Goal: Information Seeking & Learning: Learn about a topic

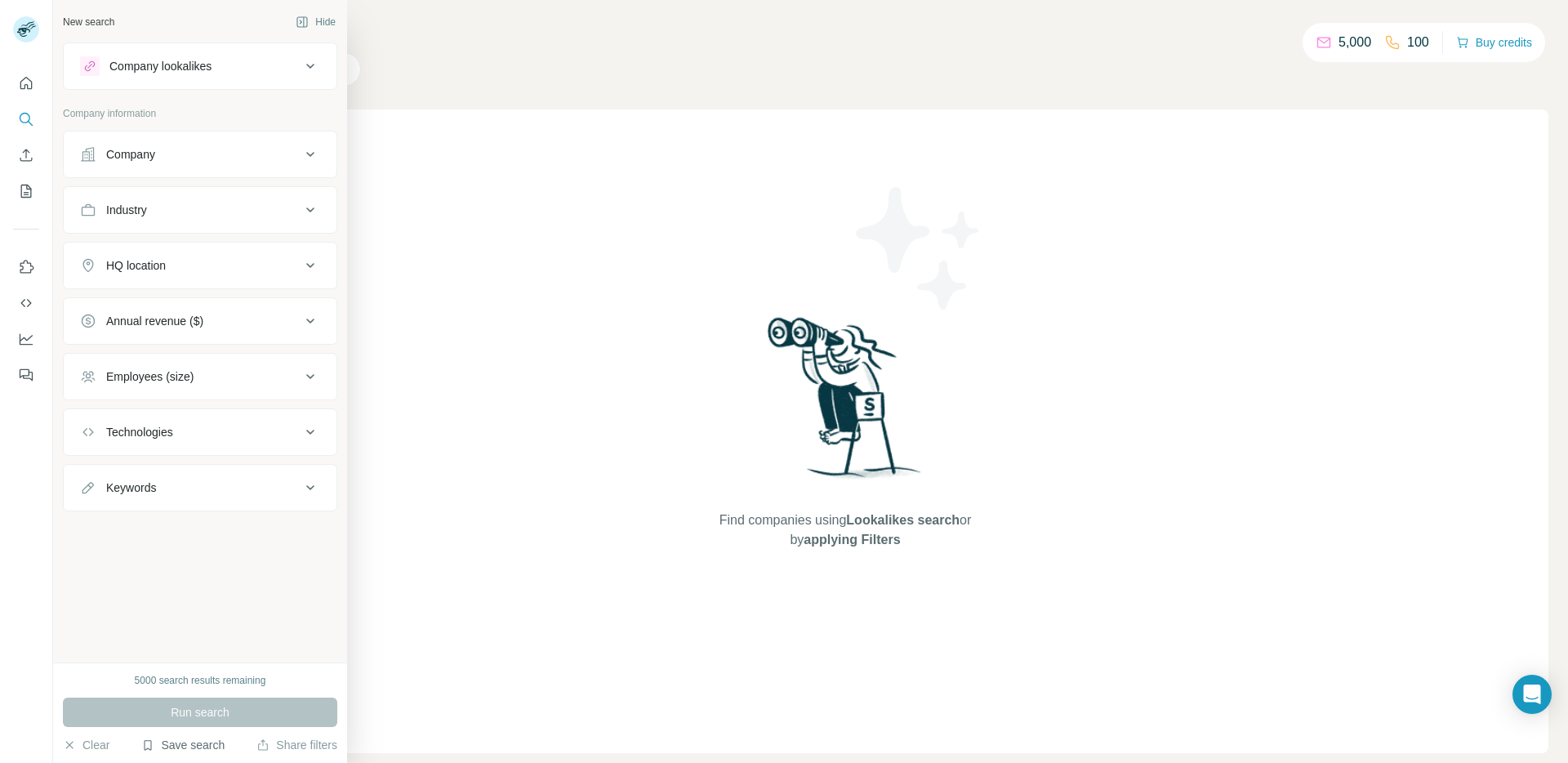
click at [163, 751] on button "Save search" at bounding box center [183, 744] width 84 height 16
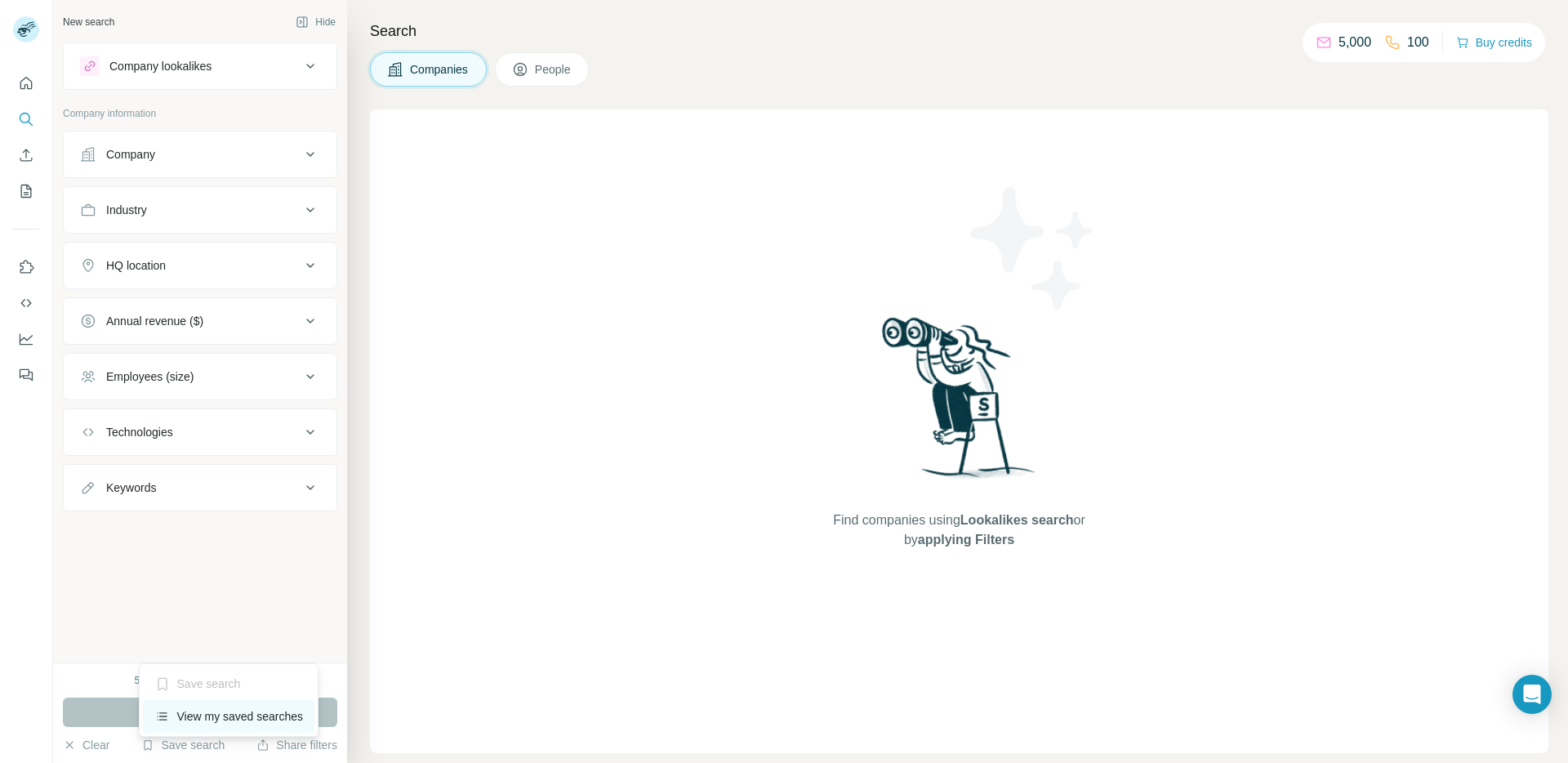
click at [240, 706] on div "View my saved searches" at bounding box center [228, 716] width 172 height 32
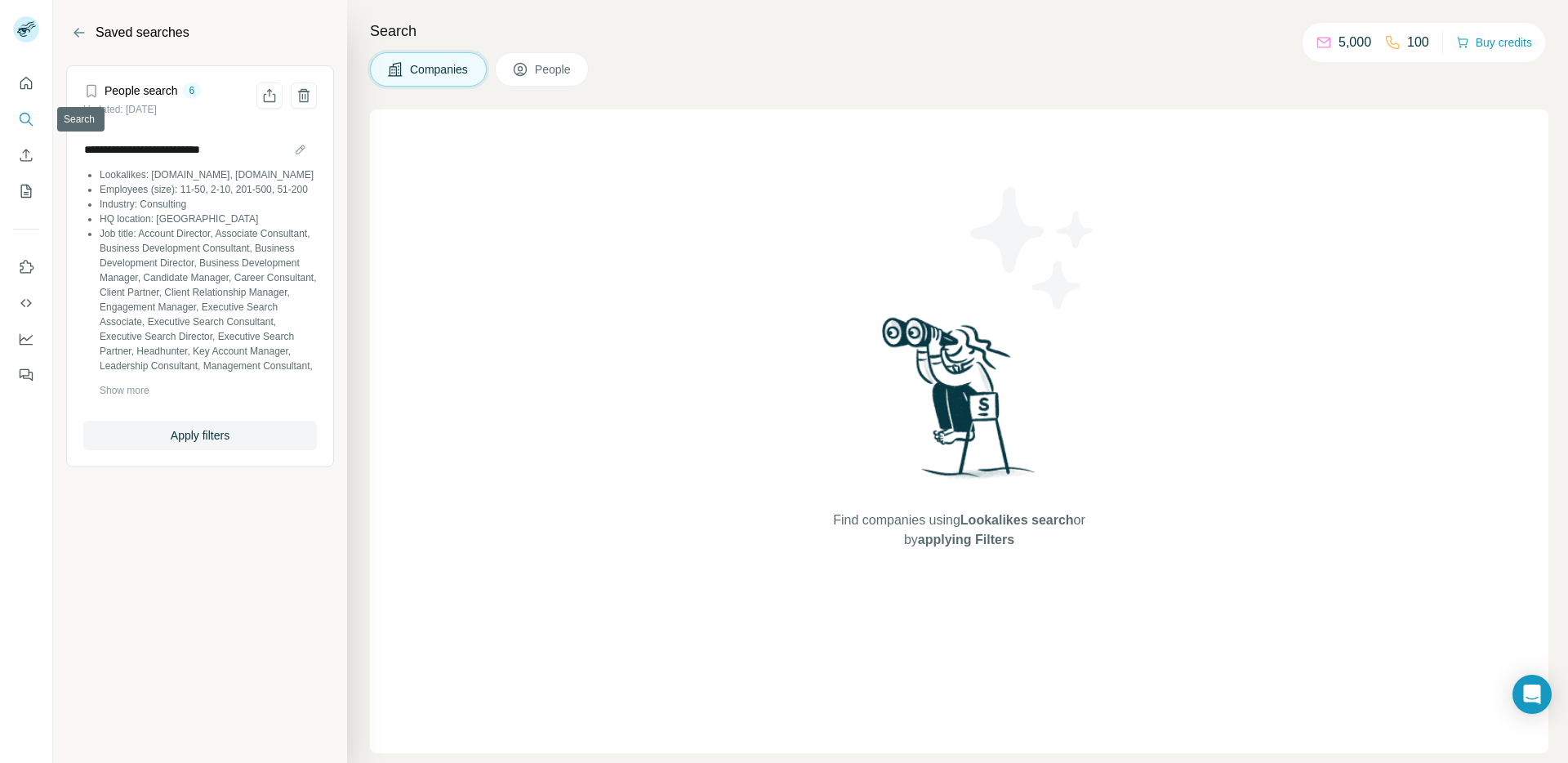
click at [31, 116] on icon "Search" at bounding box center [26, 119] width 16 height 16
click at [91, 35] on header "Saved searches" at bounding box center [199, 43] width 293 height 46
click at [82, 32] on icon "Back" at bounding box center [79, 32] width 10 height 1
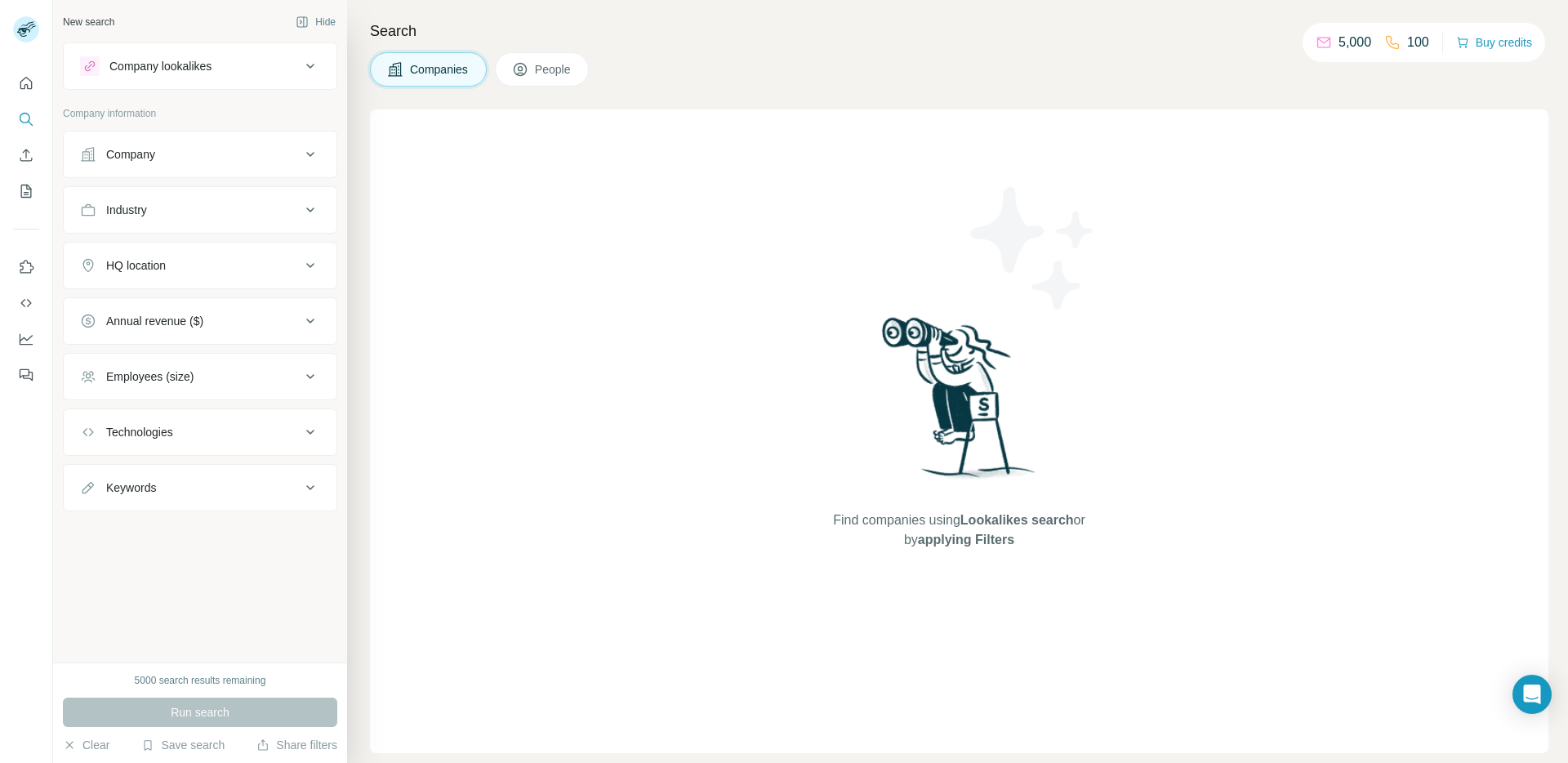
click at [212, 67] on div "Company lookalikes" at bounding box center [160, 66] width 102 height 16
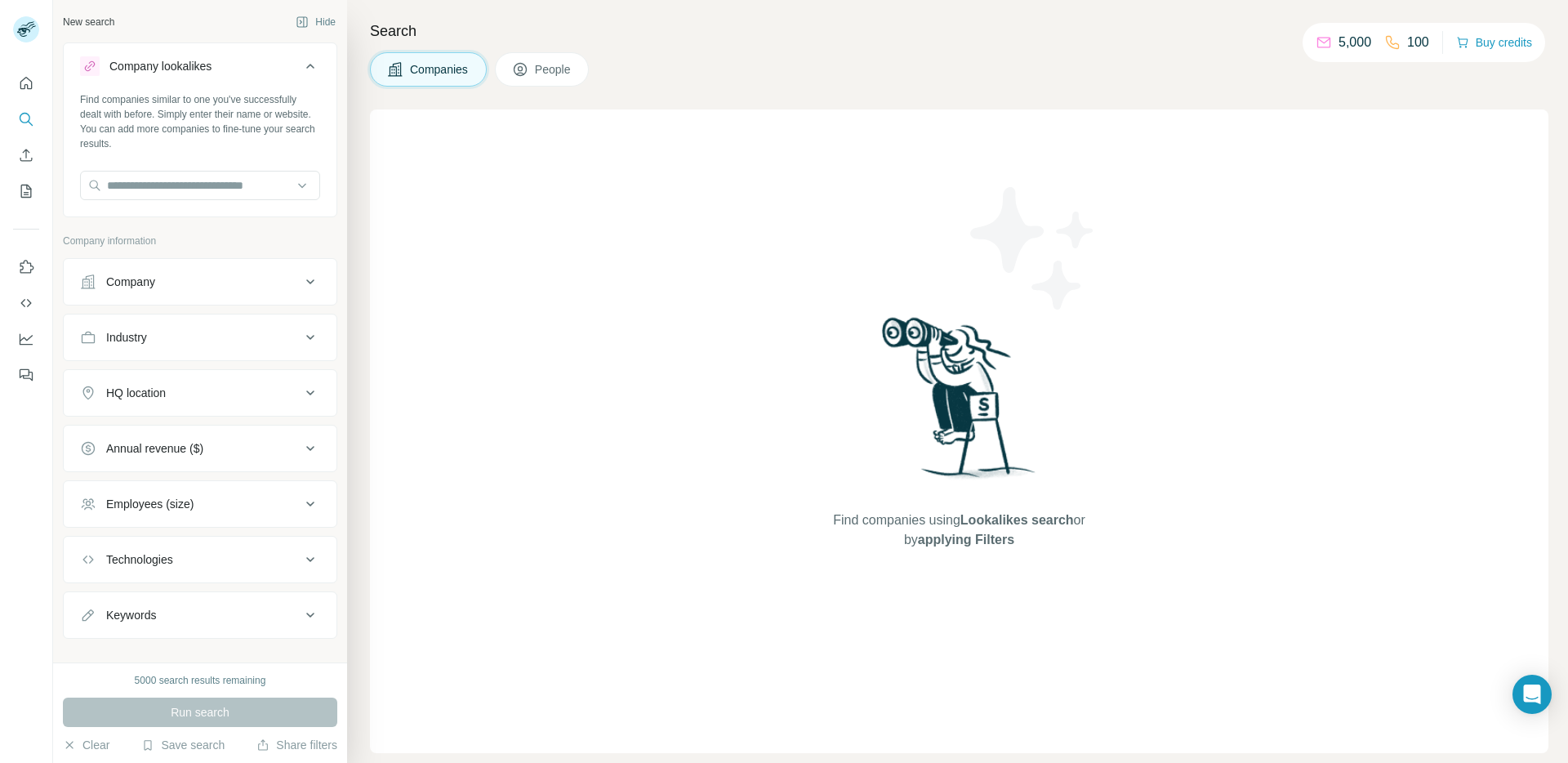
scroll to position [22, 0]
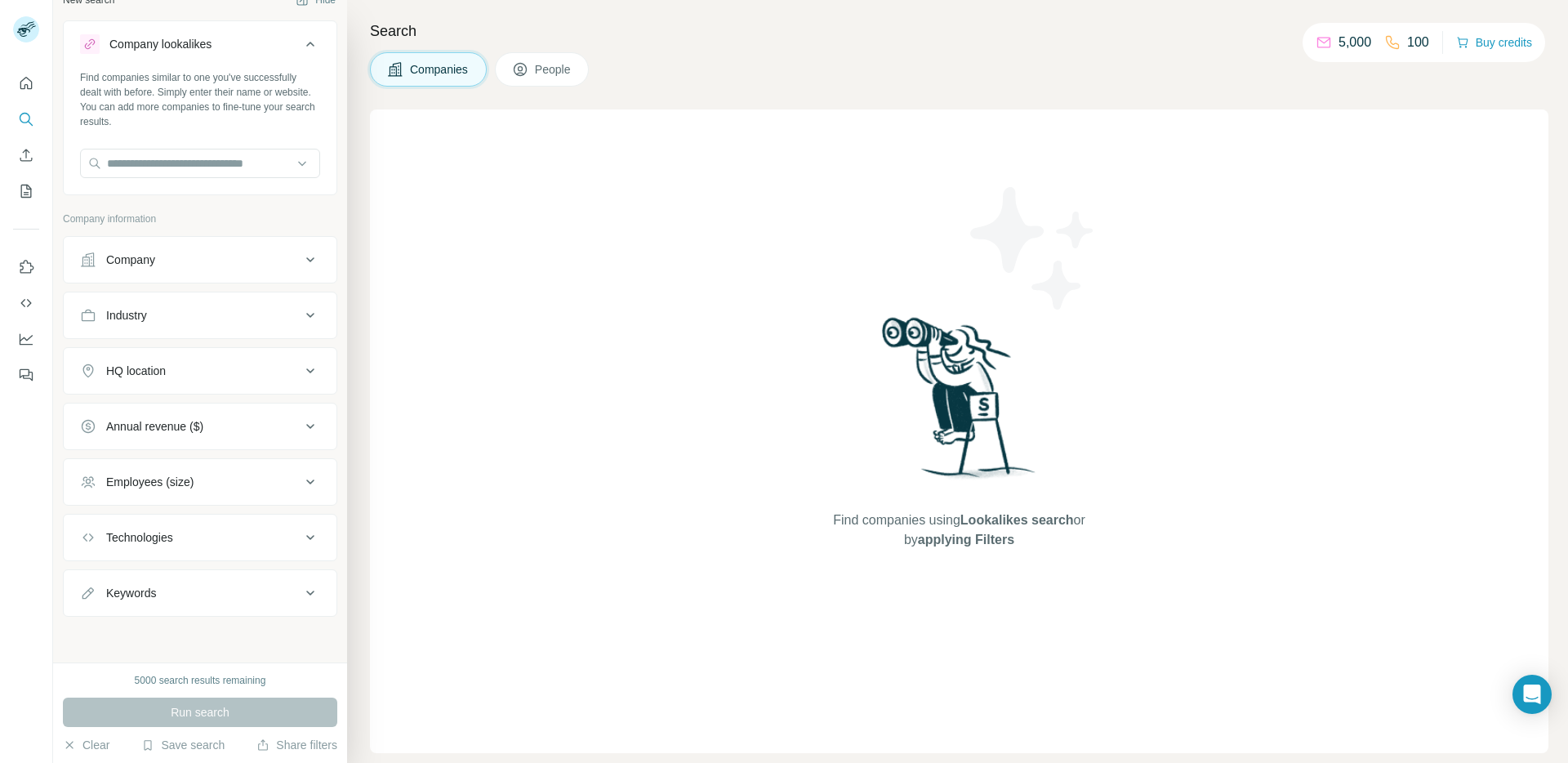
click at [208, 317] on div "Industry" at bounding box center [190, 315] width 220 height 16
click at [543, 70] on span "People" at bounding box center [554, 68] width 38 height 16
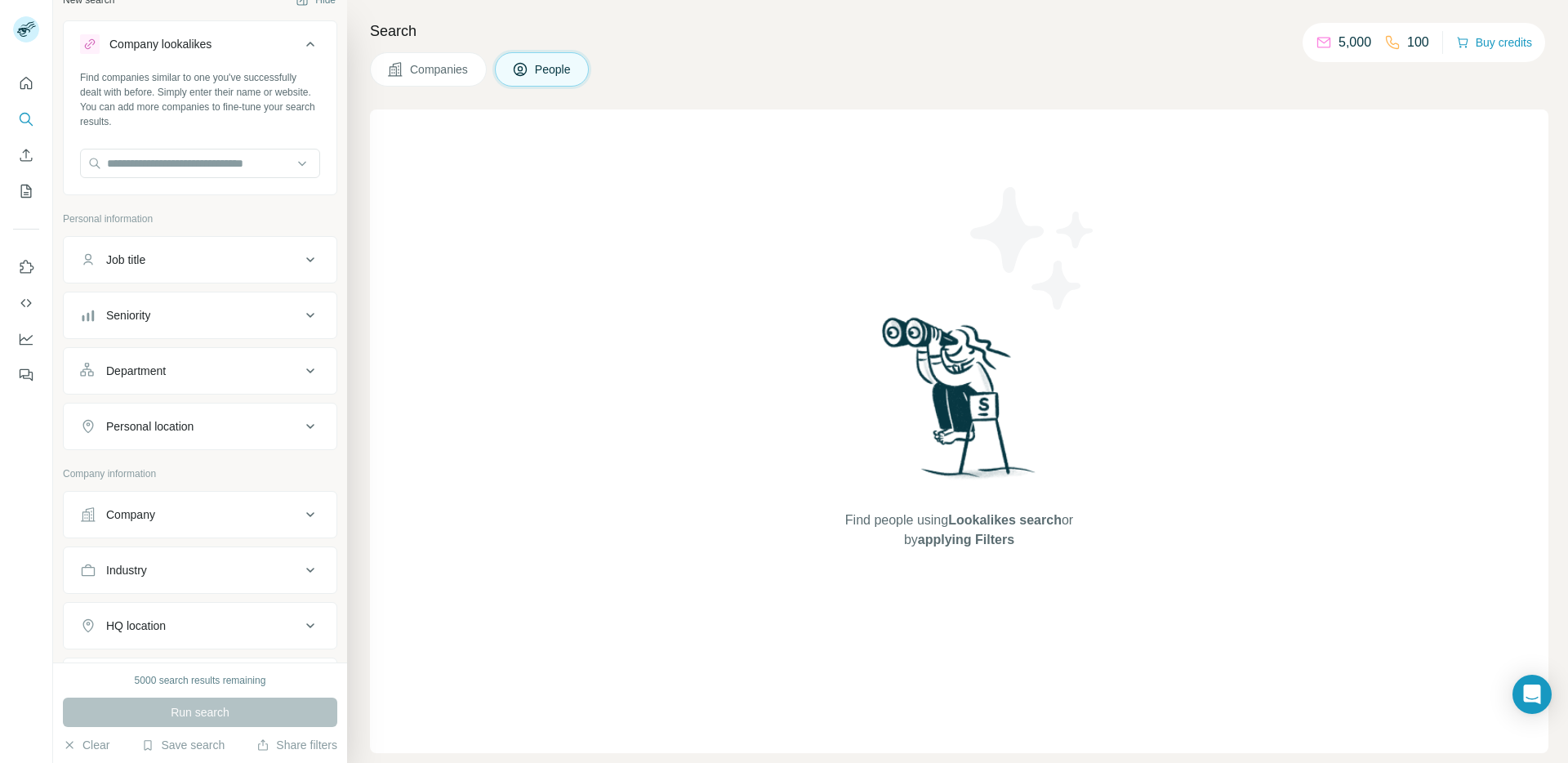
click at [161, 268] on button "Job title" at bounding box center [199, 259] width 273 height 39
click at [155, 306] on input "text" at bounding box center [183, 300] width 207 height 29
paste input "**********"
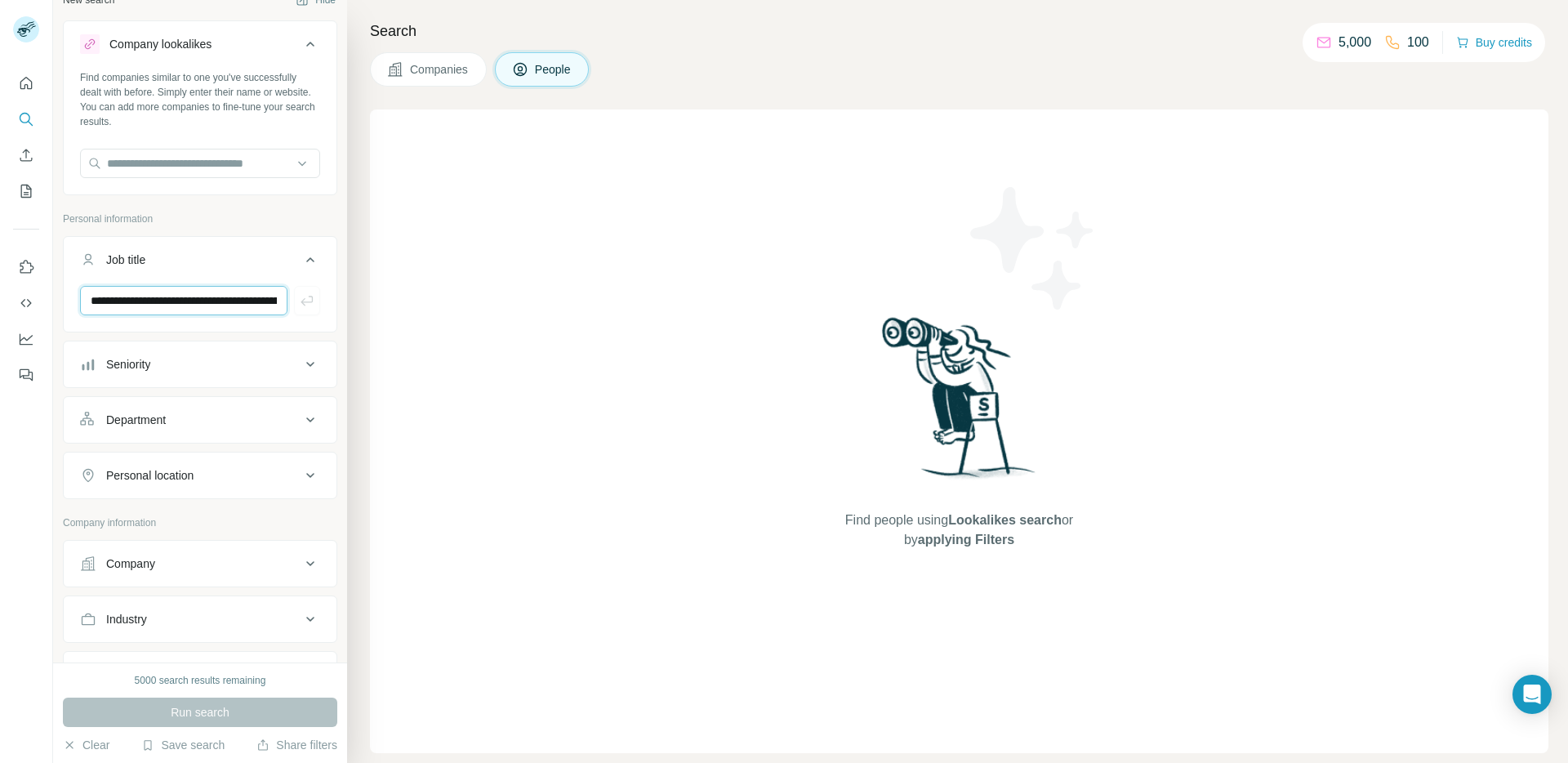
scroll to position [0, 5029]
type input "**********"
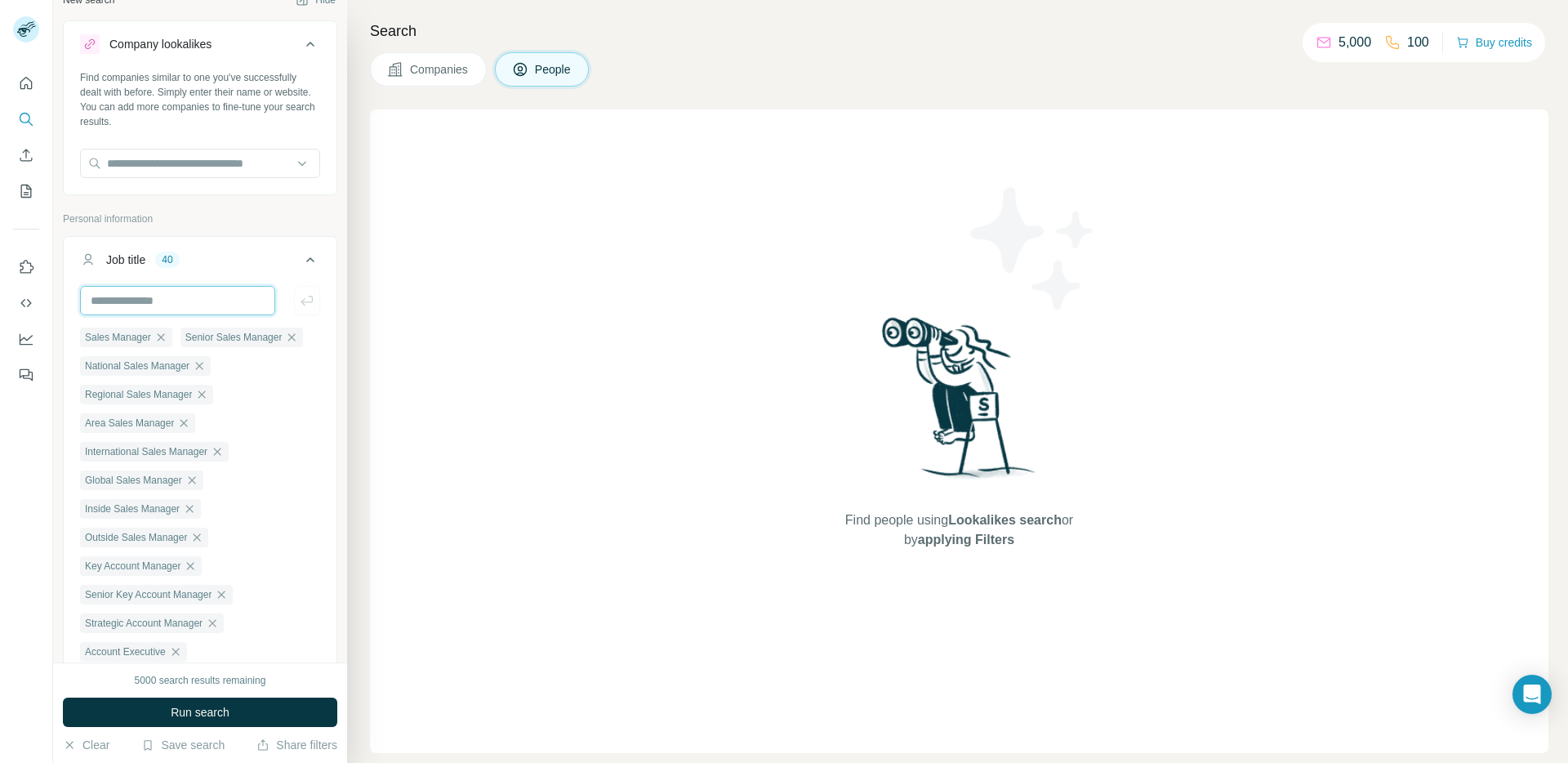
scroll to position [0, 0]
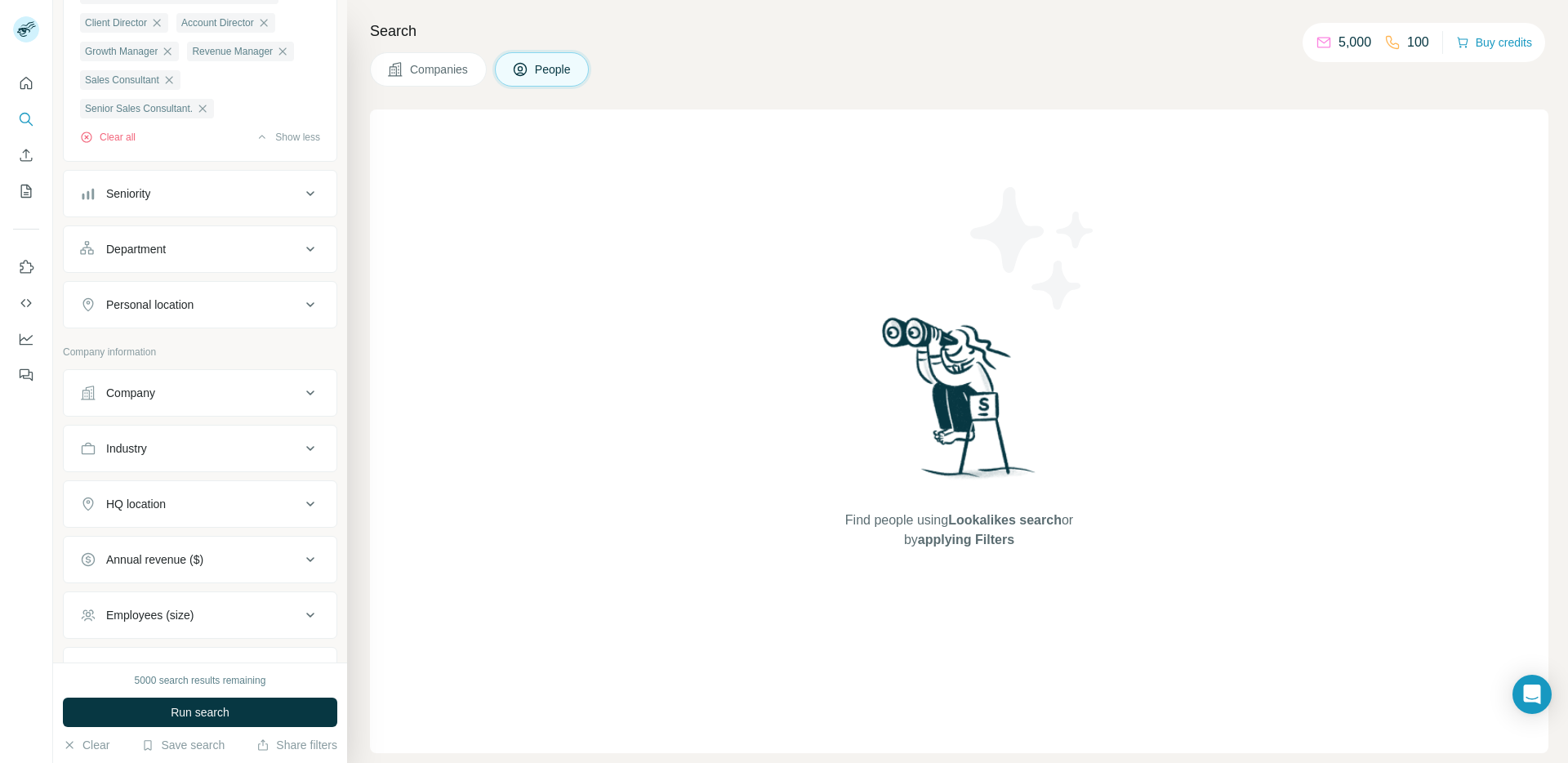
scroll to position [1167, 0]
click at [243, 257] on div "Department" at bounding box center [190, 248] width 220 height 16
click at [144, 298] on input at bounding box center [191, 289] width 201 height 18
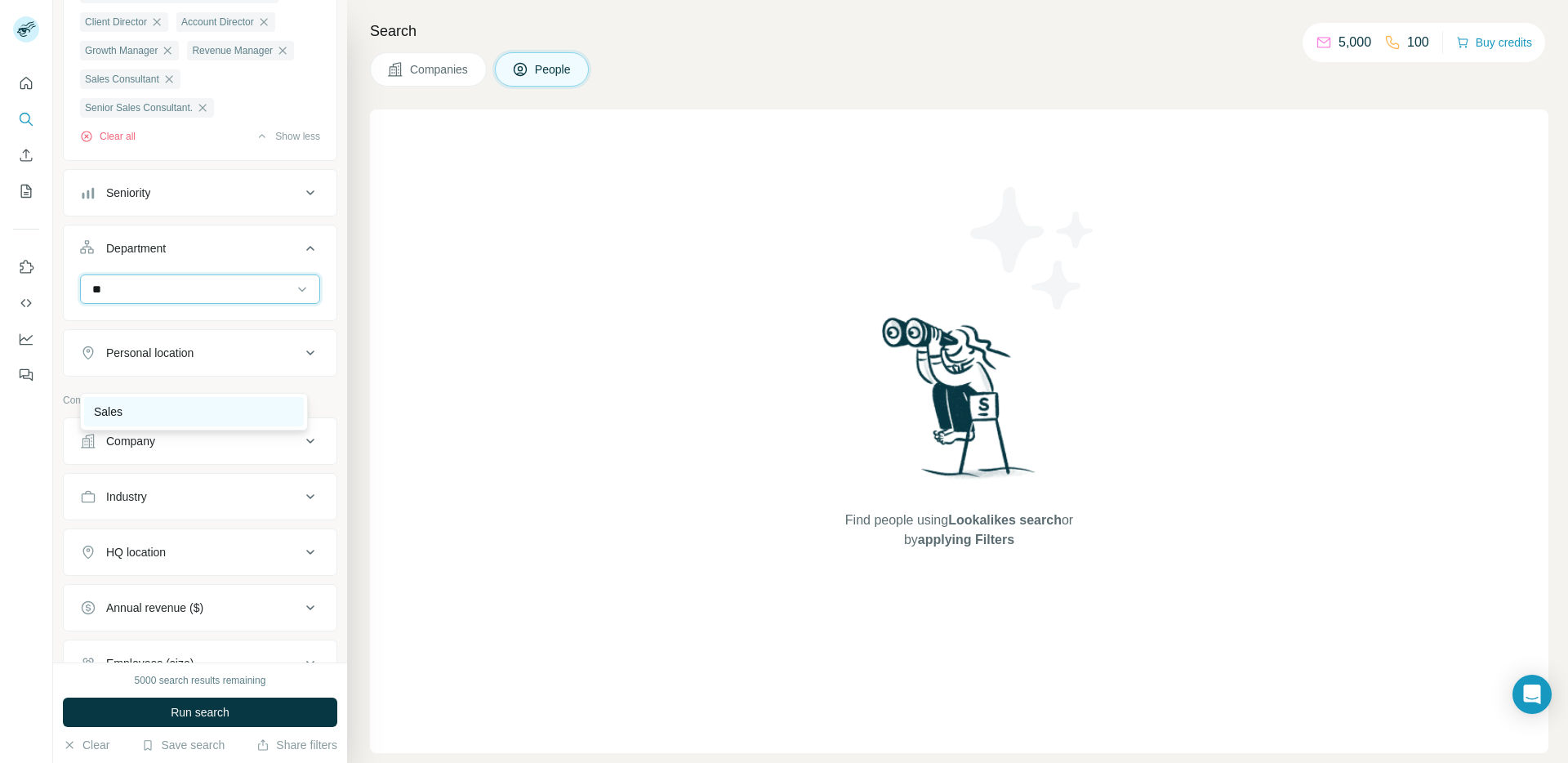
type input "**"
click at [155, 406] on div "Sales" at bounding box center [194, 411] width 200 height 16
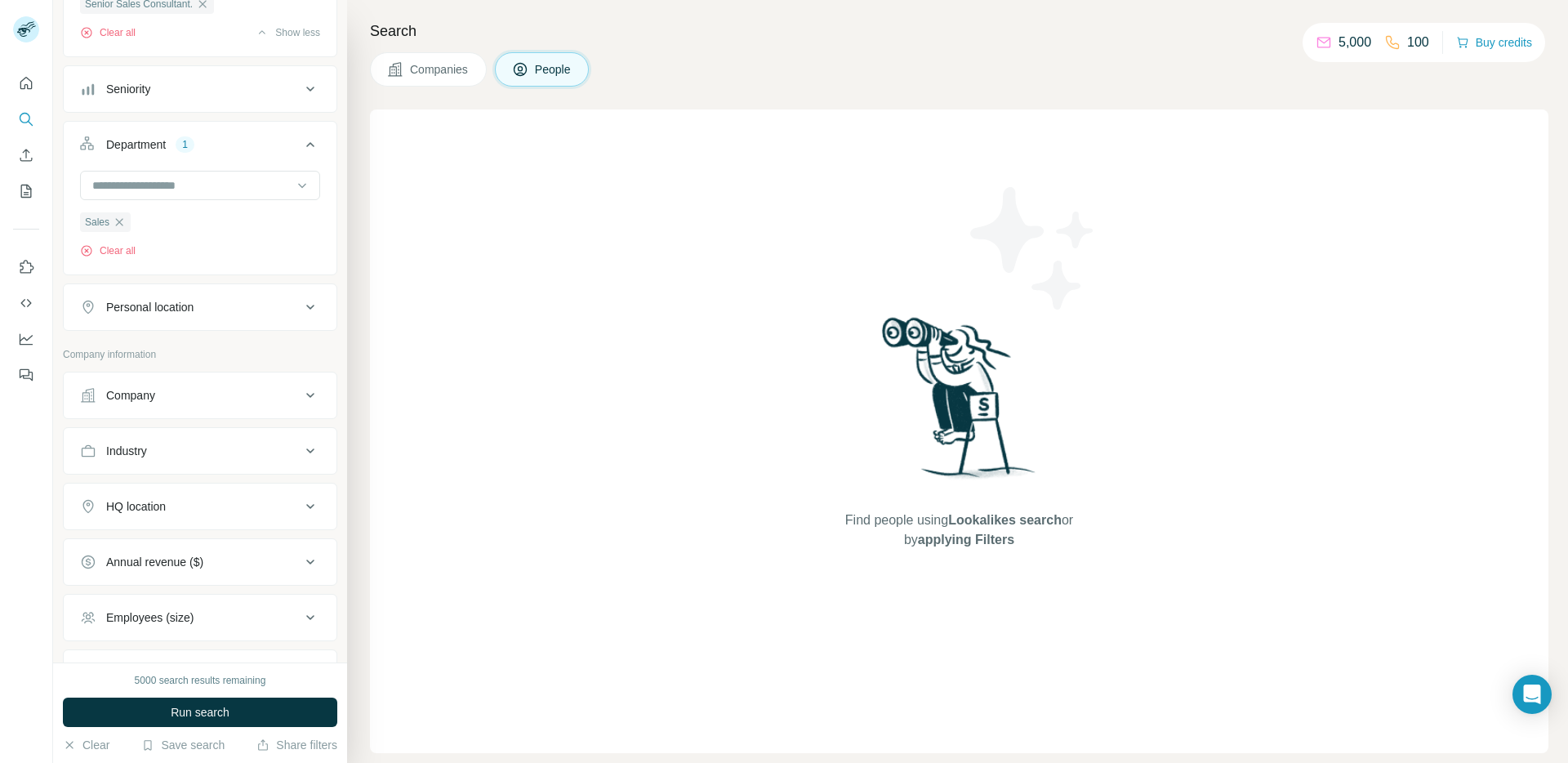
scroll to position [1273, 0]
click at [202, 312] on div "Personal location" at bounding box center [190, 303] width 220 height 16
click at [194, 359] on input "text" at bounding box center [199, 344] width 240 height 29
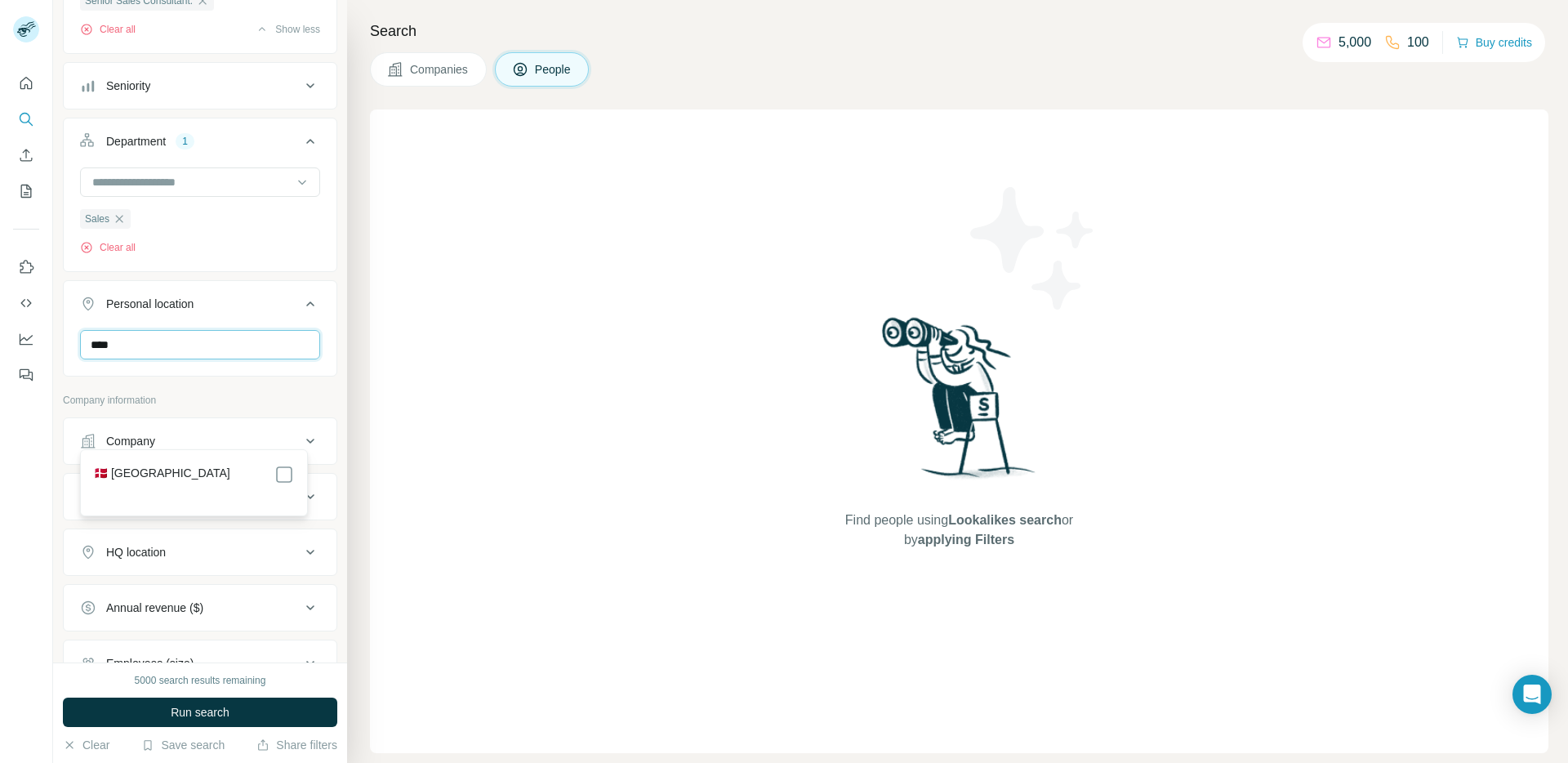
type input "****"
click at [183, 472] on div "🇩🇰 [GEOGRAPHIC_DATA]" at bounding box center [194, 474] width 200 height 20
click at [269, 471] on div "🇩🇰 [GEOGRAPHIC_DATA]" at bounding box center [194, 474] width 200 height 20
click at [273, 475] on div "Company information" at bounding box center [199, 464] width 274 height 25
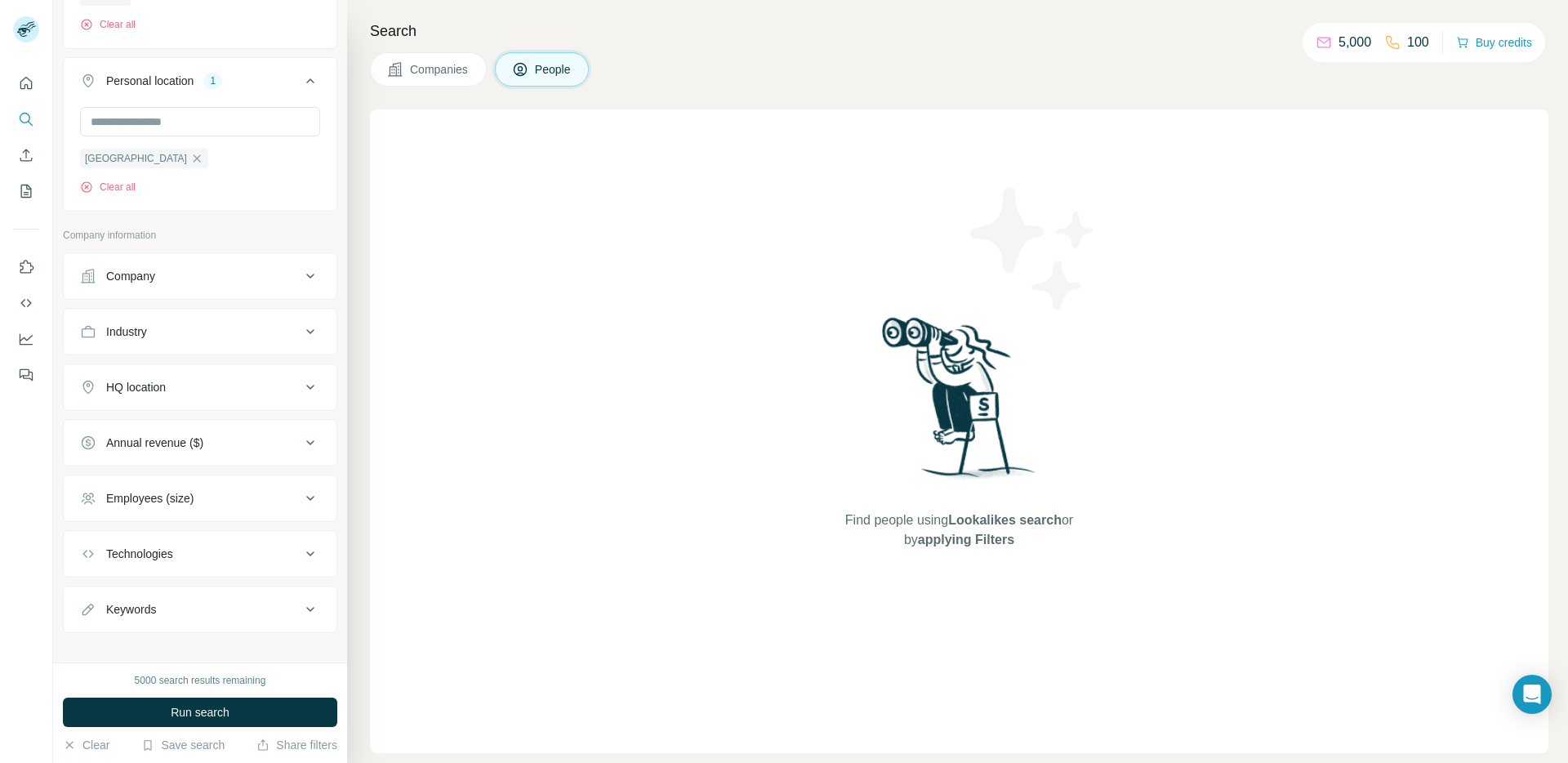
scroll to position [1507, 0]
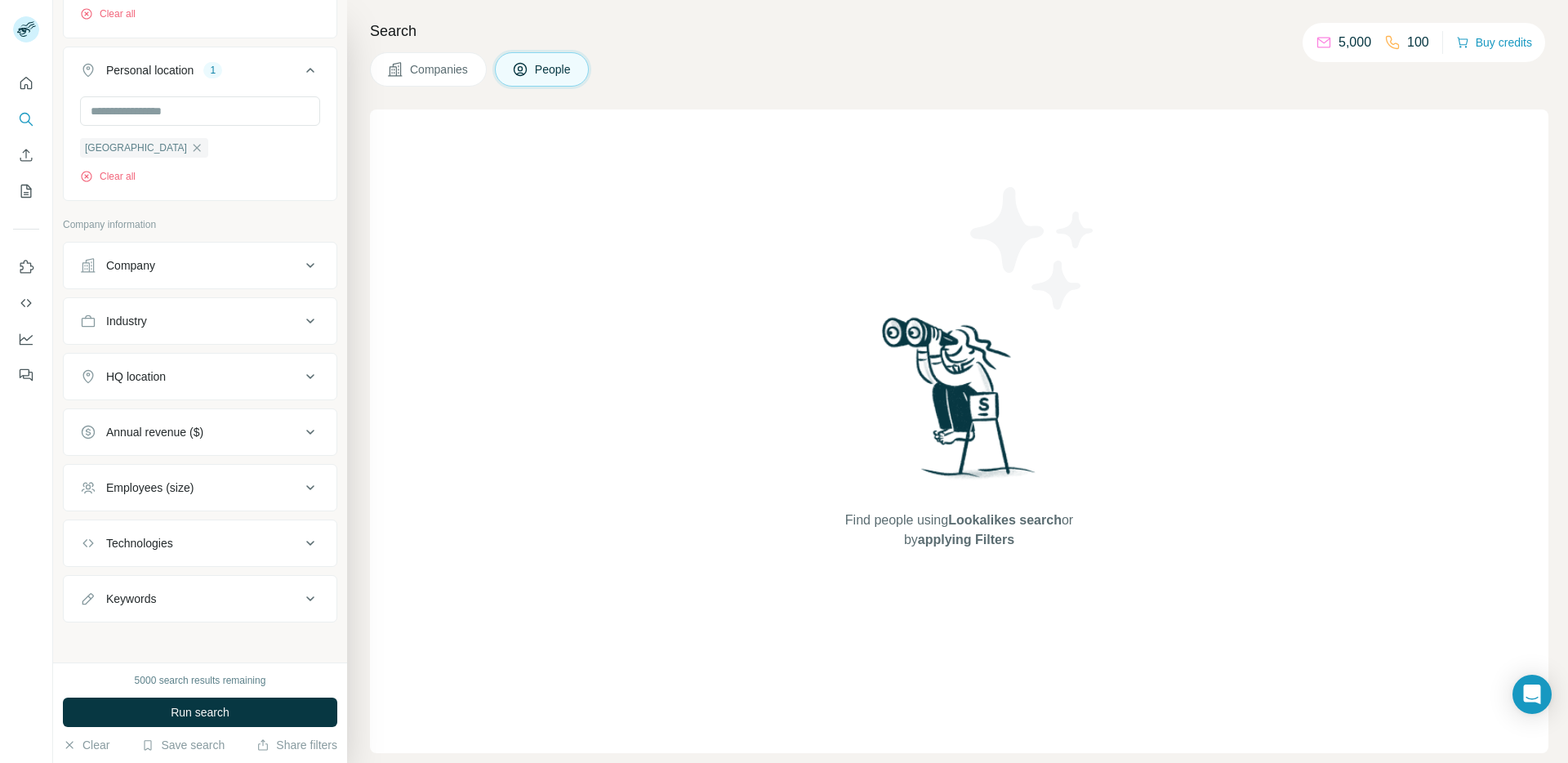
click at [160, 385] on div "HQ location" at bounding box center [136, 376] width 60 height 16
click at [168, 432] on input "text" at bounding box center [199, 417] width 240 height 29
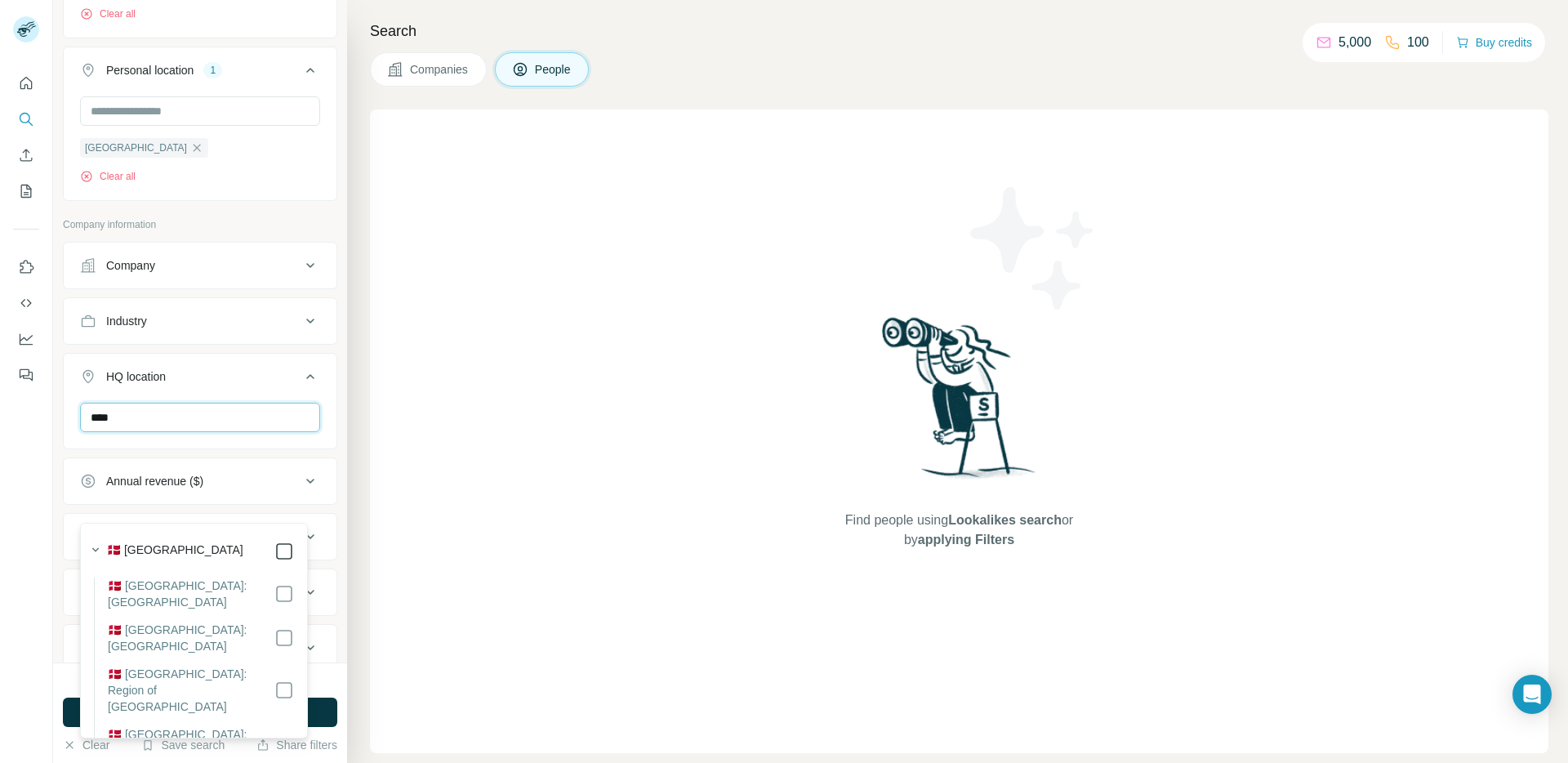
type input "****"
click at [306, 379] on icon at bounding box center [310, 376] width 9 height 5
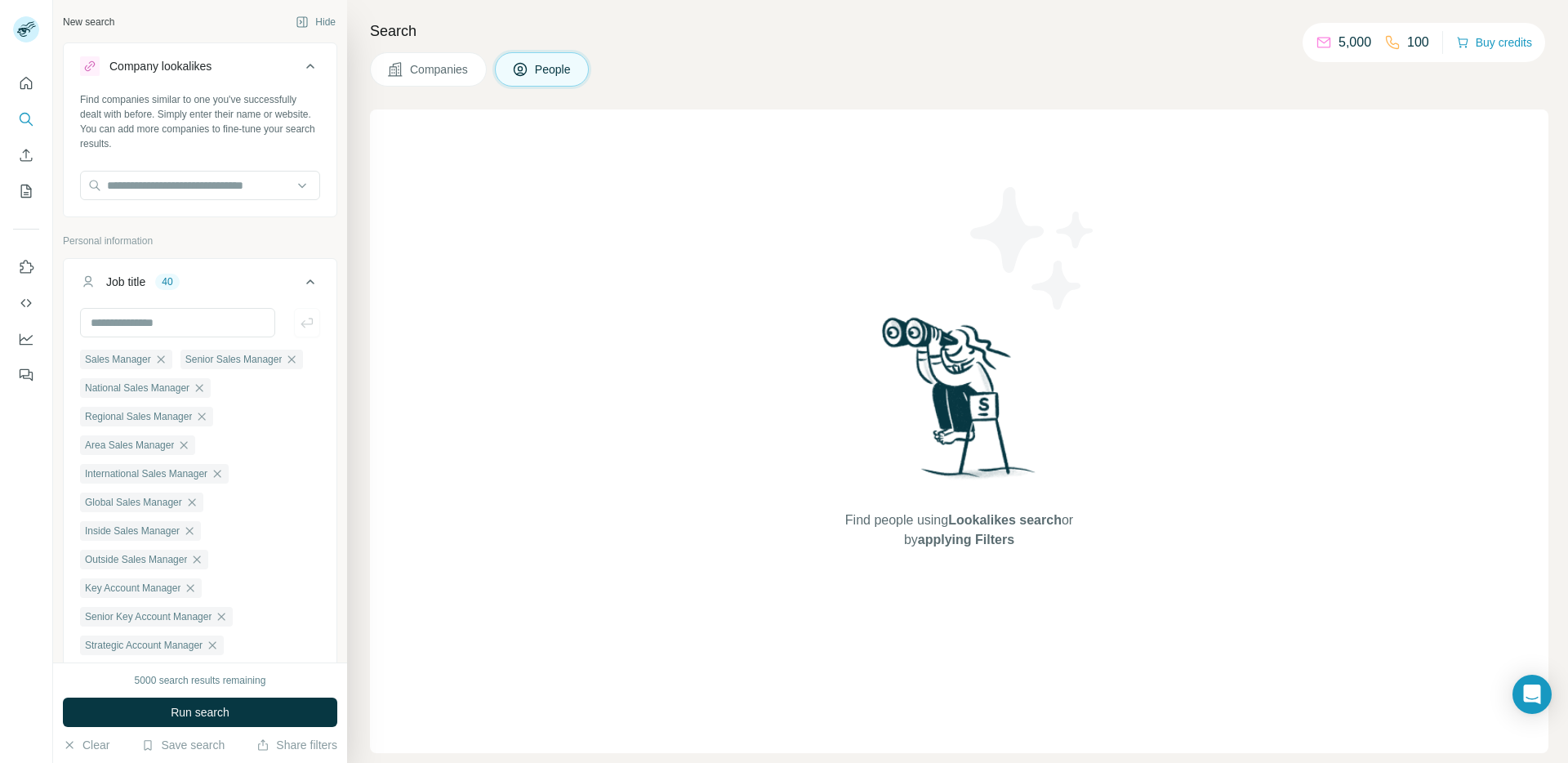
click at [306, 282] on icon at bounding box center [310, 281] width 20 height 20
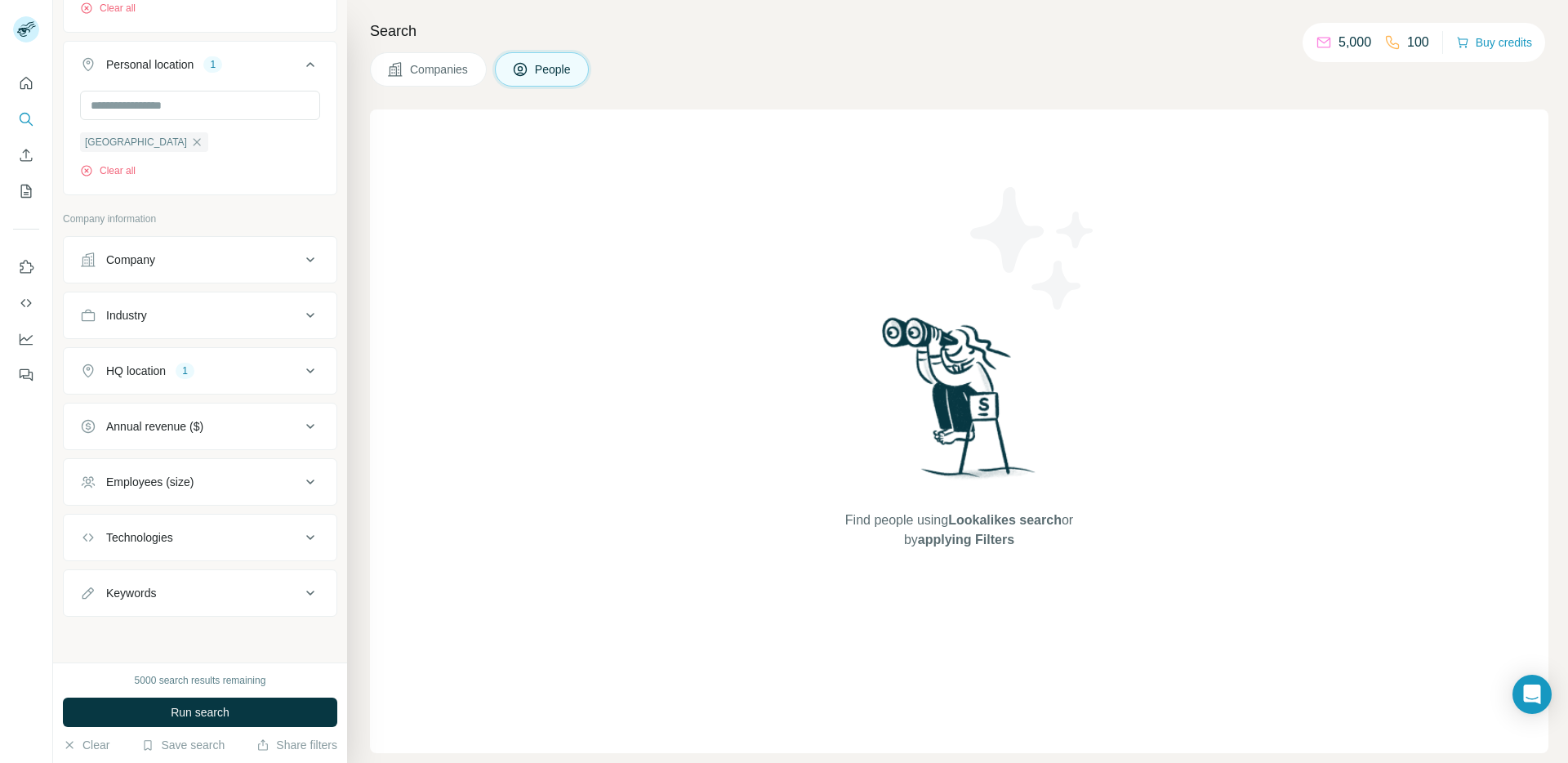
scroll to position [492, 0]
click at [264, 707] on button "Run search" at bounding box center [199, 712] width 274 height 29
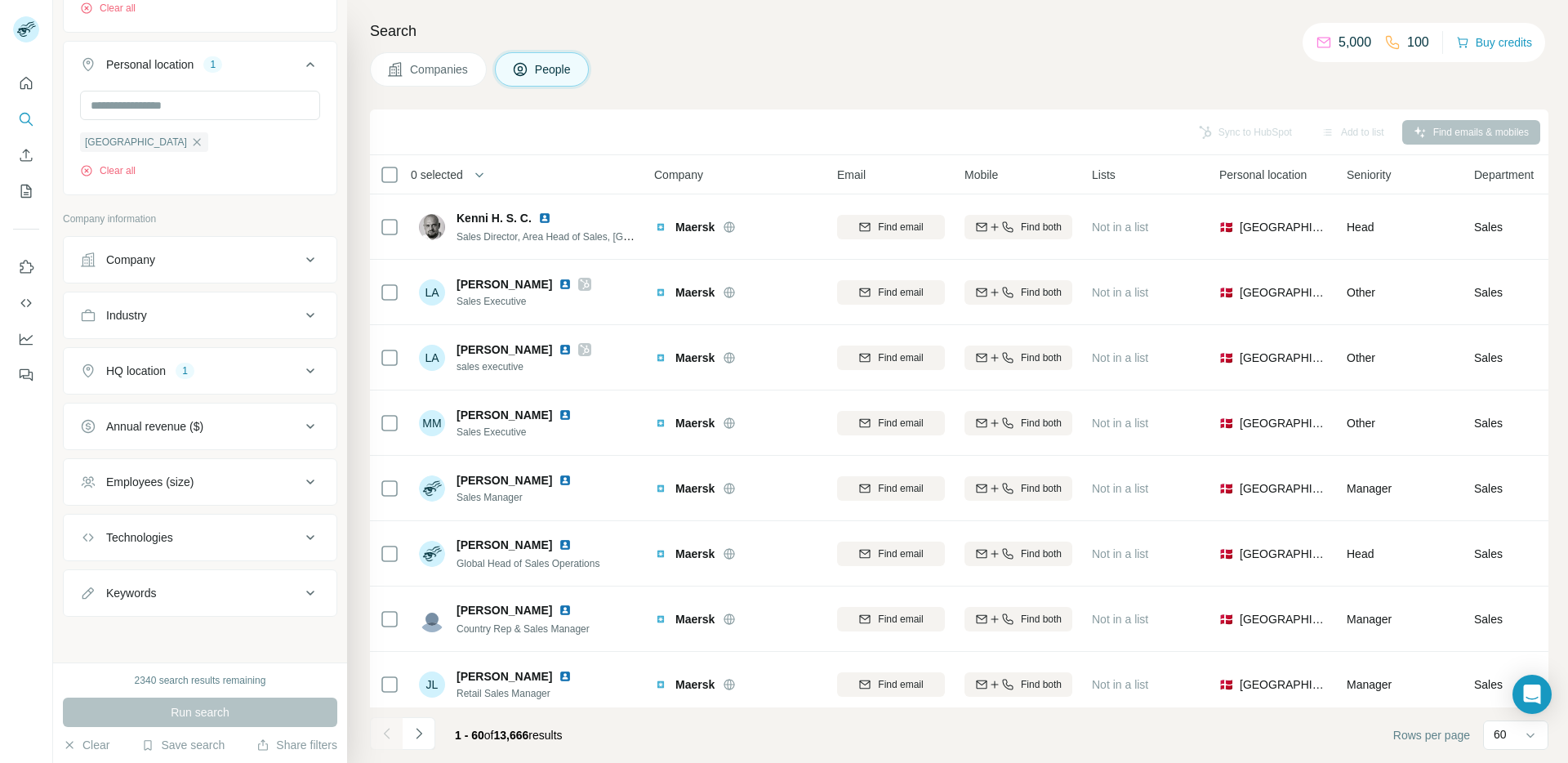
click at [191, 307] on div "Industry" at bounding box center [190, 315] width 220 height 16
click at [168, 355] on input at bounding box center [191, 354] width 201 height 18
type input "****"
click at [102, 351] on input "****" at bounding box center [191, 354] width 201 height 18
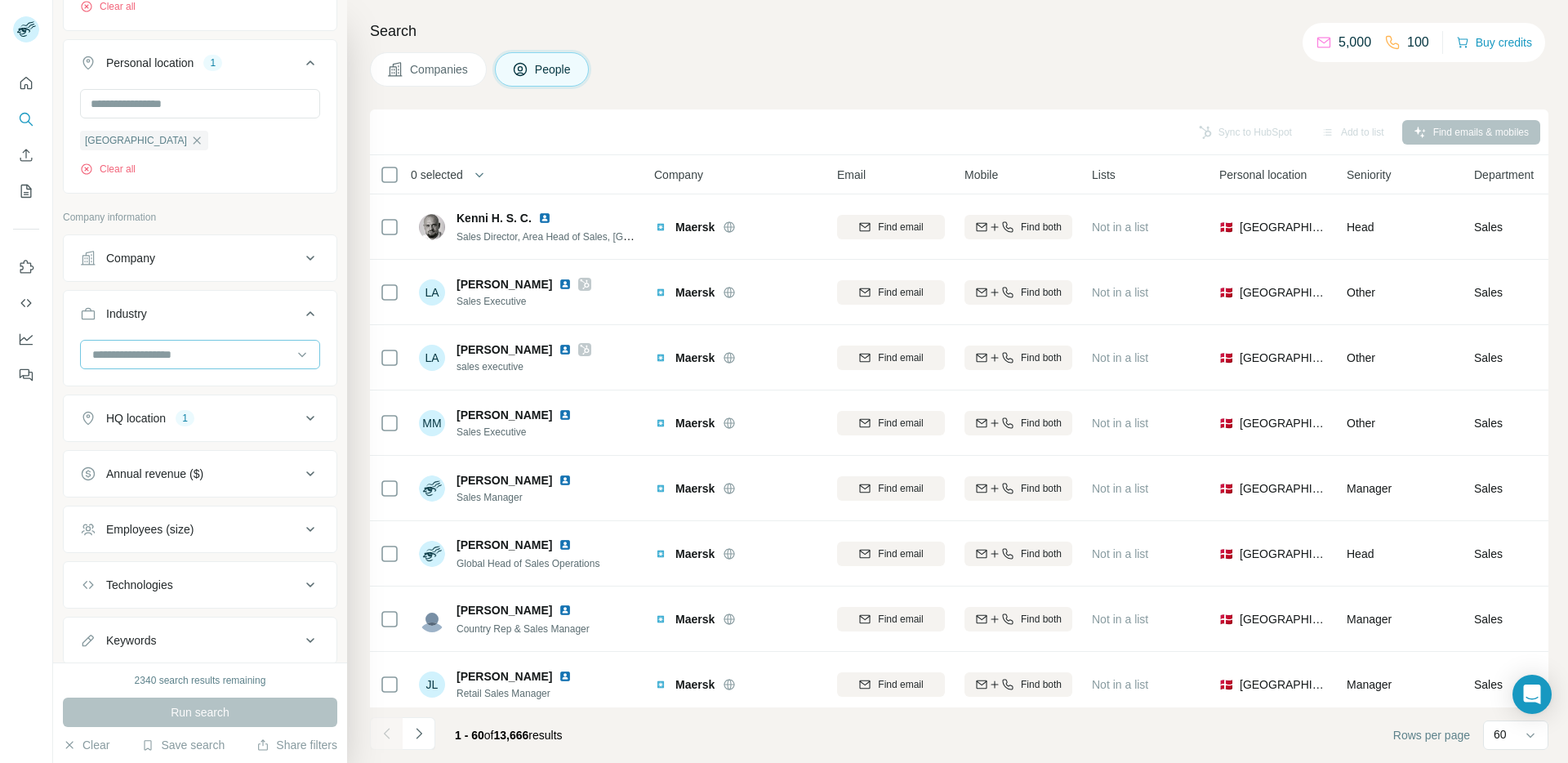
click at [102, 351] on input at bounding box center [191, 354] width 201 height 18
click at [241, 207] on div "Company lookalikes Find companies similar to one you've successfully dealt with…" at bounding box center [199, 106] width 274 height 1115
